Goal: Transaction & Acquisition: Purchase product/service

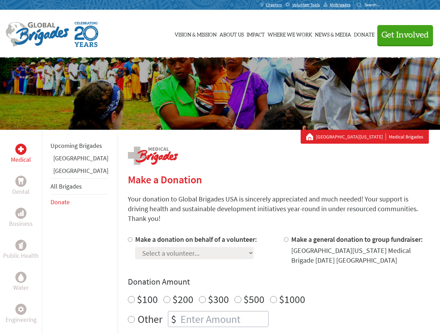
click at [384, 5] on div "Search for:" at bounding box center [371, 5] width 28 height 6
click at [402, 35] on span "Get Involved" at bounding box center [404, 35] width 47 height 8
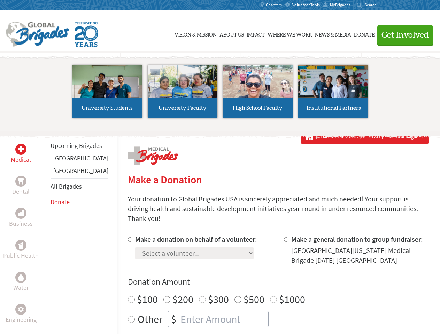
click at [220, 94] on li "High School Faculty" at bounding box center [257, 91] width 75 height 64
click at [46, 232] on div "Upcoming Brigades [GEOGRAPHIC_DATA] [GEOGRAPHIC_DATA] All Brigades Donate" at bounding box center [79, 297] width 75 height 334
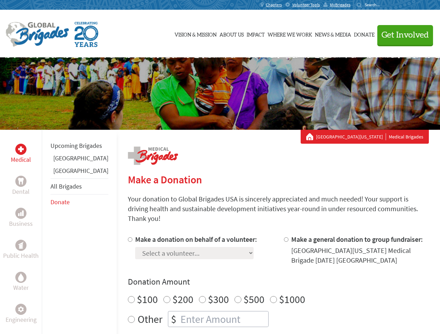
click at [266, 280] on div "Donation Amount $100 $200 $300 $500 $1000 Other $" at bounding box center [278, 301] width 301 height 51
click at [128, 237] on input "Make a donation on behalf of a volunteer:" at bounding box center [130, 239] width 5 height 5
radio input "true"
click at [284, 237] on input "Make a general donation to group fundraiser:" at bounding box center [286, 239] width 5 height 5
radio input "true"
